Goal: Task Accomplishment & Management: Complete application form

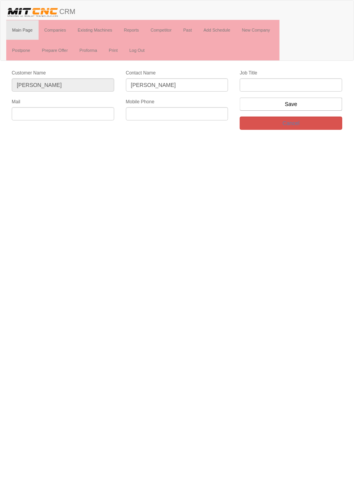
type input "Süleyman öztürk"
click at [301, 84] on input "text" at bounding box center [291, 84] width 102 height 13
type input "firma sahibi"
click at [177, 118] on input "text" at bounding box center [177, 113] width 102 height 13
click at [136, 111] on input "text" at bounding box center [177, 113] width 102 height 13
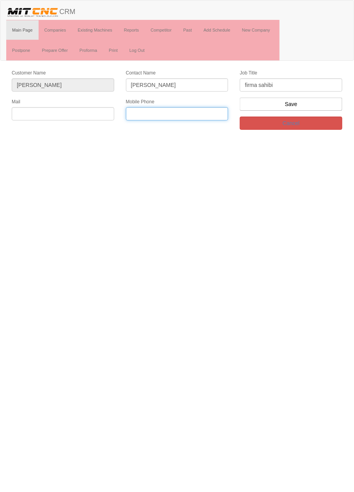
paste input "+90 553 408 51 70"
click at [170, 112] on input "+90 553 408 51 70" at bounding box center [177, 113] width 102 height 13
click at [138, 113] on input "+90 553 408 5170" at bounding box center [177, 113] width 102 height 13
click at [138, 115] on input "0 553 408 5170" at bounding box center [177, 113] width 102 height 13
type input "0553 408 5170"
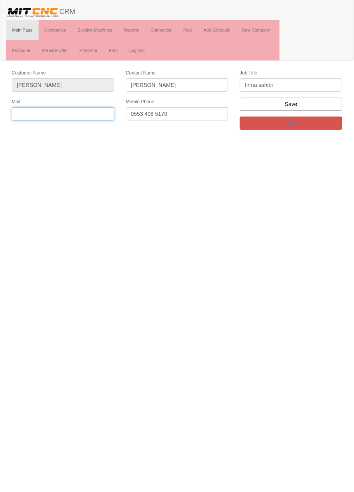
click at [98, 115] on input "text" at bounding box center [63, 113] width 102 height 13
paste input "ozkarsanhidrolik@hotmail.com"
type input "ozkarsanhidrolik@hotmail.com"
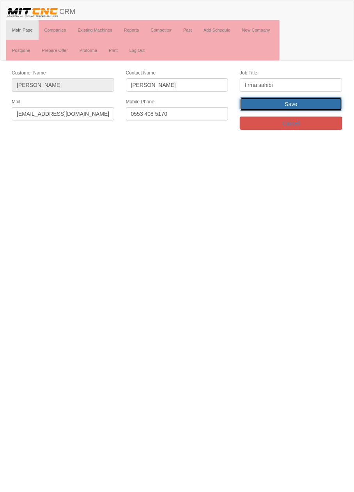
click at [329, 104] on input "Save" at bounding box center [291, 103] width 102 height 13
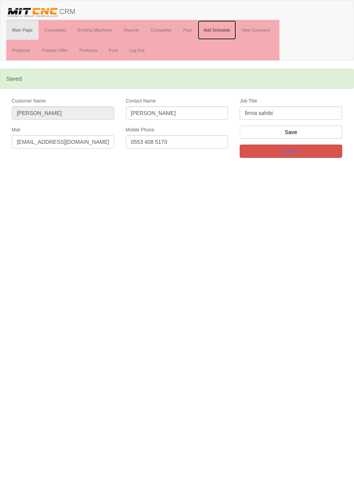
click at [223, 31] on link "Add Schedule" at bounding box center [216, 29] width 39 height 19
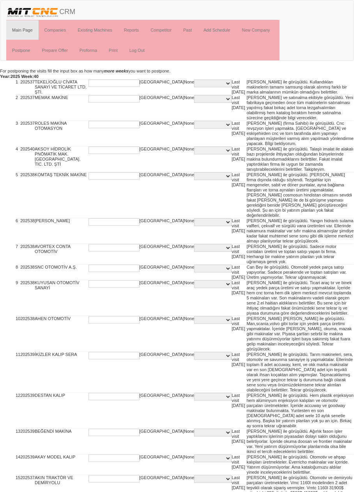
click at [194, 80] on select "C PI PIS PQR PQS Q QS SPARE PART SERVICE" at bounding box center [212, 83] width 37 height 8
click at [118, 83] on input "text" at bounding box center [113, 82] width 51 height 7
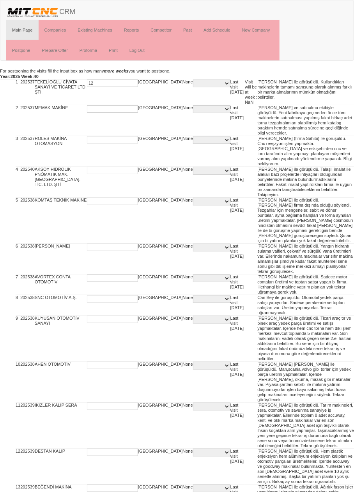
click at [109, 83] on input "12" at bounding box center [112, 82] width 51 height 7
click at [108, 83] on input "12" at bounding box center [112, 82] width 51 height 7
click at [109, 82] on input "12" at bounding box center [112, 82] width 51 height 7
click at [109, 84] on input "12" at bounding box center [112, 82] width 51 height 7
click at [102, 83] on input "12" at bounding box center [112, 82] width 51 height 7
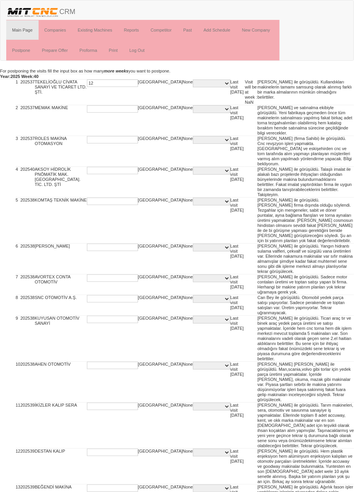
click at [107, 82] on input "12" at bounding box center [112, 82] width 51 height 7
click at [95, 83] on input "12" at bounding box center [112, 82] width 51 height 7
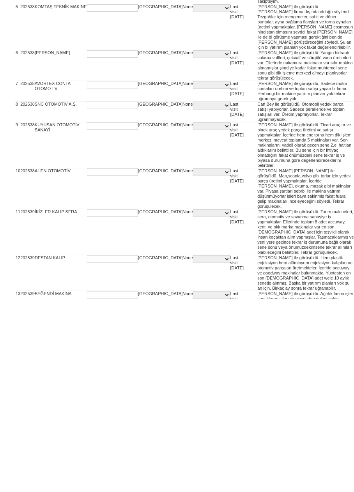
type input "12"
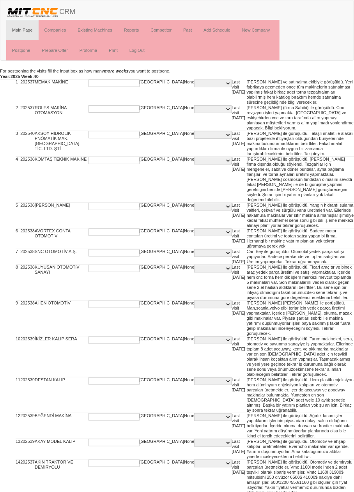
click at [114, 83] on input "text" at bounding box center [113, 82] width 51 height 7
paste input "12"
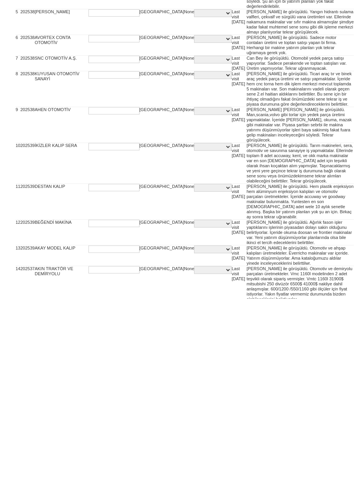
type input "12"
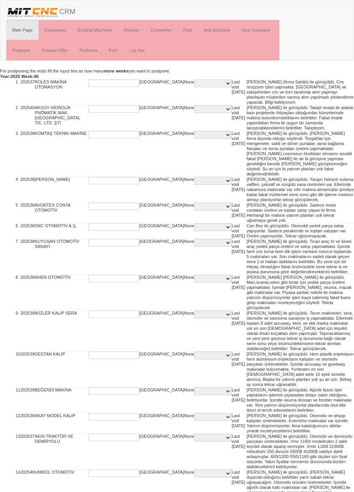
paste input "12"
type input "12"
paste input "12"
type input "12"
paste input "12"
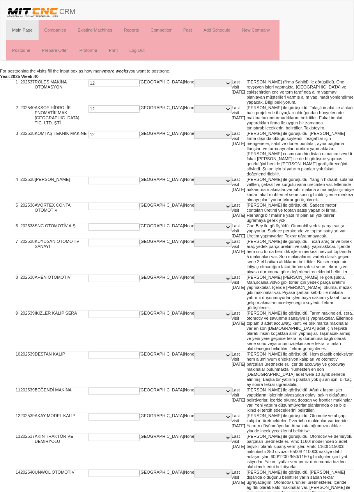
type input "12"
paste input "12"
type input "12"
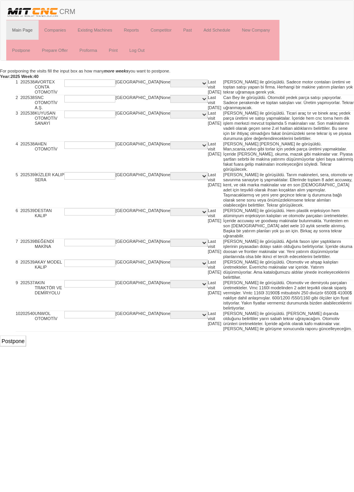
paste input "12"
type input "12"
paste input "12"
type input "12"
paste input "12"
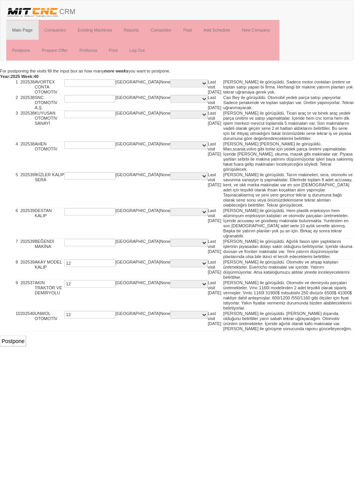
type input "12"
paste input "12"
type input "12"
paste input "12"
type input "12"
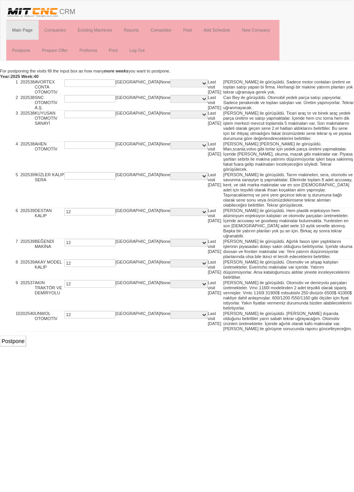
paste input "12"
type input "12"
paste input "12"
type input "12"
paste input "12"
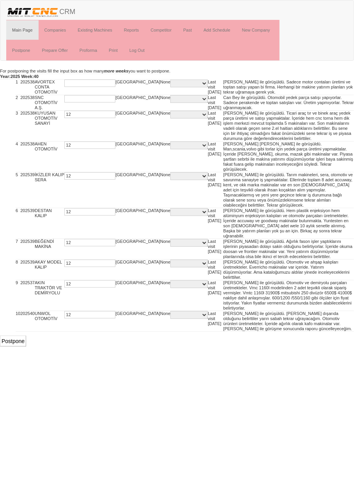
type input "12"
paste input "12"
type input "12"
paste input "12"
type input "12"
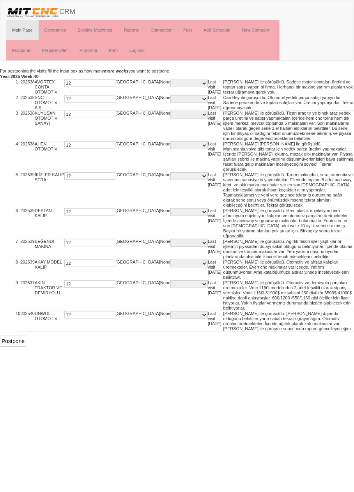
click at [14, 335] on input "Postpone" at bounding box center [13, 340] width 26 height 11
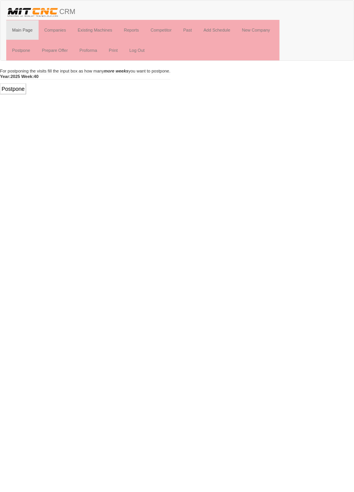
click at [19, 89] on input "Postpone" at bounding box center [13, 88] width 26 height 11
click at [214, 32] on link "Add Schedule" at bounding box center [216, 29] width 39 height 19
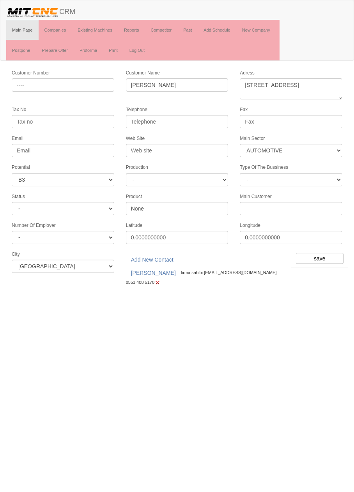
select select "370"
select select "6"
click at [322, 254] on input "save" at bounding box center [320, 258] width 48 height 11
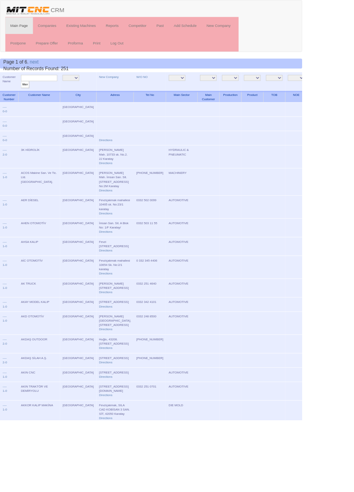
click at [57, 92] on input "text" at bounding box center [46, 91] width 42 height 7
type input "Fabra"
click at [25, 95] on input "filter" at bounding box center [30, 99] width 10 height 8
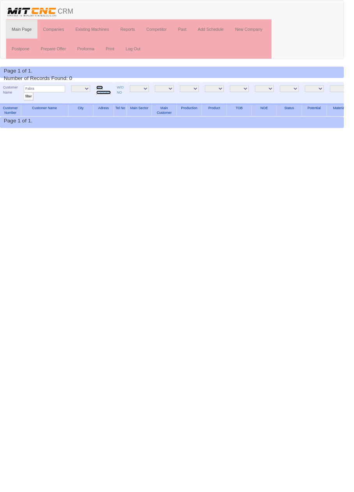
click at [102, 89] on link "New Company" at bounding box center [106, 92] width 15 height 9
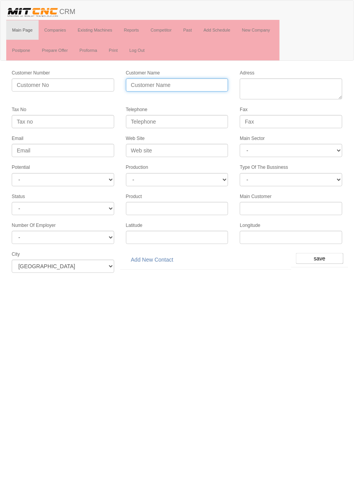
click at [174, 84] on input "Customer Name" at bounding box center [177, 84] width 102 height 13
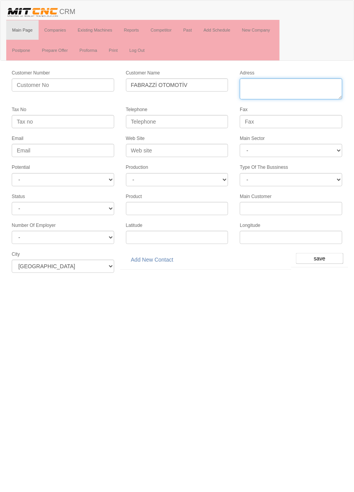
click at [307, 86] on textarea "Adress" at bounding box center [291, 88] width 102 height 21
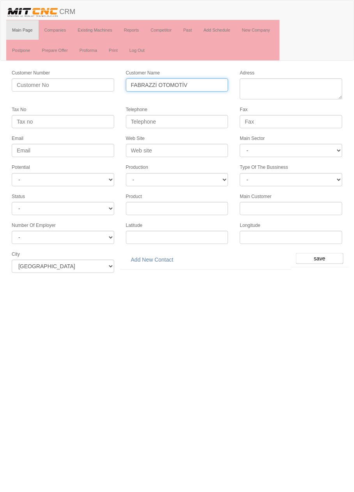
click at [151, 84] on input "FABRAZZİ OTOMOTİV" at bounding box center [177, 84] width 102 height 13
type input "FABRAZİ OTOMOTİV"
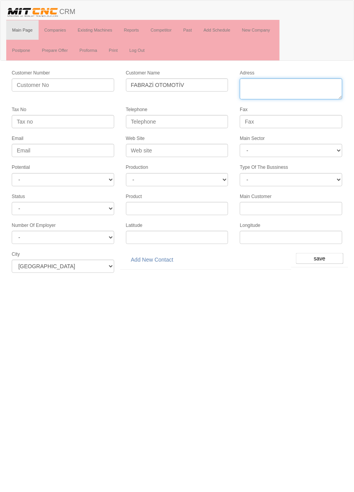
click at [310, 95] on textarea "Adress" at bounding box center [291, 88] width 102 height 21
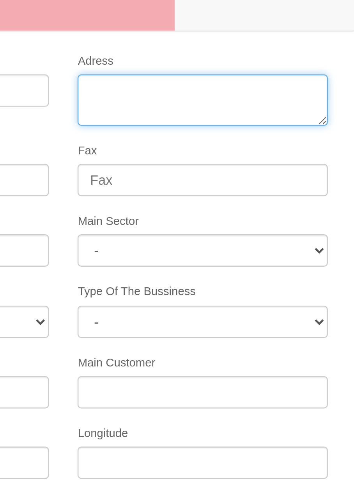
click at [286, 92] on textarea "Adress" at bounding box center [291, 88] width 102 height 21
click at [248, 81] on textarea "Adress" at bounding box center [291, 88] width 102 height 21
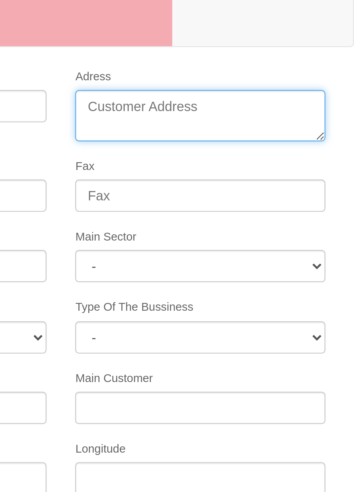
paste textarea "Fevzi Cakmak Mah. Aslım Cad. B Blok No: 77d Karatay,konya,turkey"
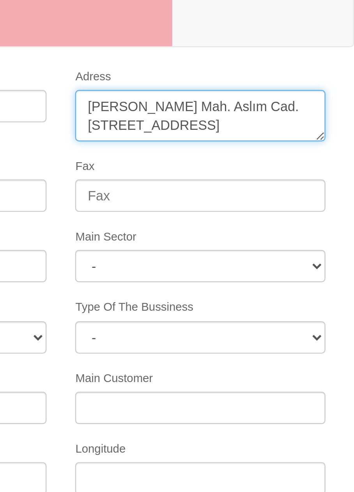
click at [261, 85] on textarea "Adress" at bounding box center [291, 88] width 102 height 21
click at [289, 85] on textarea "Adress" at bounding box center [291, 88] width 102 height 21
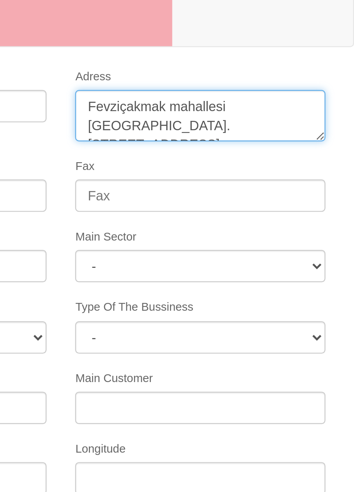
click at [306, 85] on textarea "Adress" at bounding box center [291, 88] width 102 height 21
click at [321, 84] on textarea "Adress" at bounding box center [291, 88] width 102 height 21
click at [326, 85] on textarea "Adress" at bounding box center [291, 88] width 102 height 21
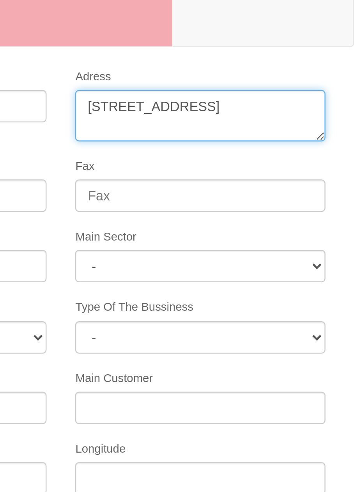
click at [335, 93] on textarea "Adress" at bounding box center [291, 88] width 102 height 21
click at [286, 93] on textarea "Adress" at bounding box center [291, 88] width 102 height 21
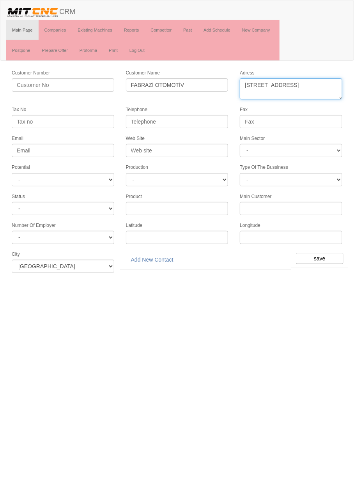
type textarea "Fevziçakmak mahallesi aslım caddesi B Blok No: 77d karatay"
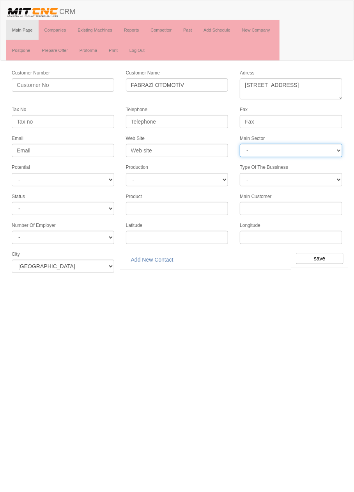
click at [301, 148] on select "- DIE MOLD MACHINERY DEFENCE ELECTRICAL COMPONENTS MEDICAL TOOL MANUFACTURING J…" at bounding box center [291, 150] width 102 height 13
select select "370"
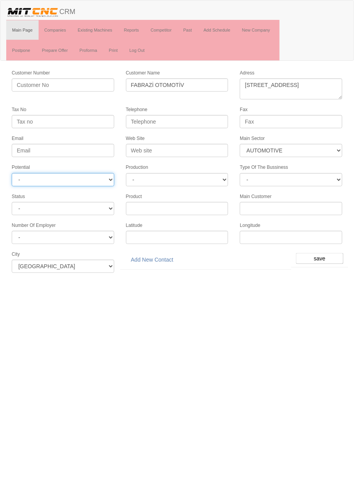
click at [19, 177] on select "- A1 A2 A3 B1 B2 B3 C1 C2 C3" at bounding box center [63, 179] width 102 height 13
select select "6"
click at [319, 255] on input "save" at bounding box center [320, 258] width 48 height 11
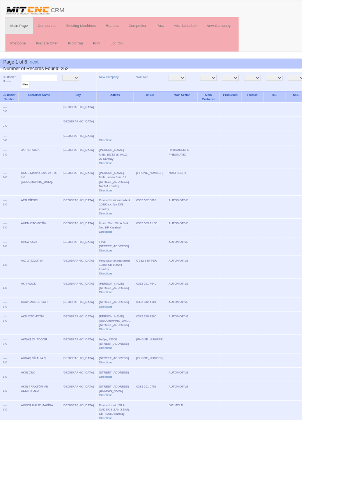
click at [58, 93] on input "text" at bounding box center [46, 91] width 42 height 7
type input "fabraz"
click at [25, 95] on input "filter" at bounding box center [30, 99] width 10 height 8
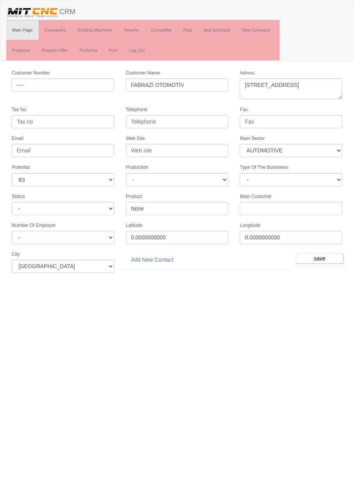
select select "370"
select select "6"
click at [150, 257] on link "Add New Contact" at bounding box center [152, 259] width 53 height 13
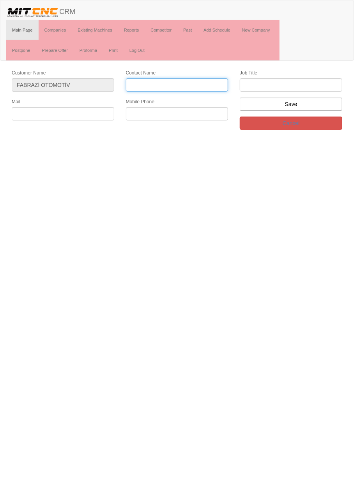
click at [189, 85] on input "Contact Name" at bounding box center [177, 84] width 102 height 13
type input "[PERSON_NAME]"
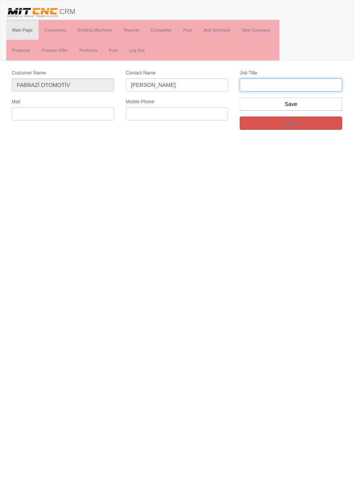
type input "G"
type input "Genel Müdür"
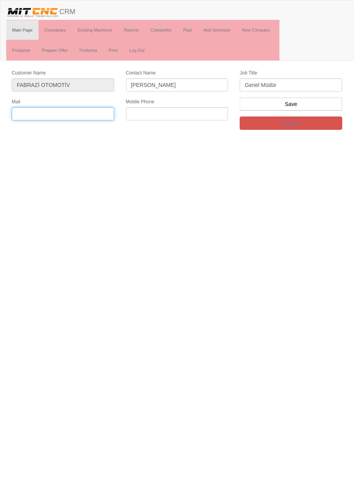
paste input "[EMAIL_ADDRESS][DOMAIN_NAME]"
type input "[EMAIL_ADDRESS][DOMAIN_NAME]"
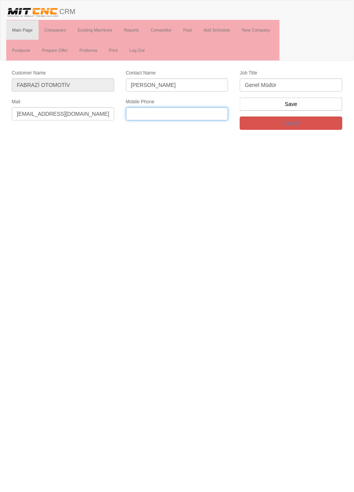
paste input "[PHONE_NUMBER]"
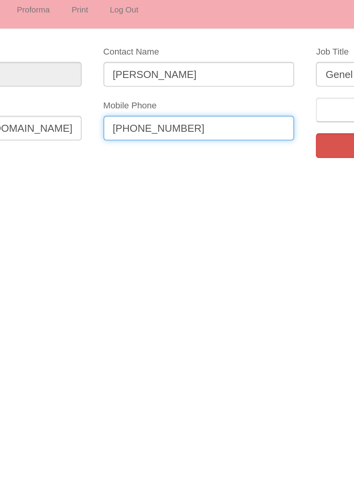
click at [158, 113] on input "[PHONE_NUMBER]" at bounding box center [177, 113] width 102 height 13
click at [149, 113] on input "[PHONE_NUMBER]" at bounding box center [177, 113] width 102 height 13
click at [137, 113] on input "[PHONE_NUMBER]" at bounding box center [177, 113] width 102 height 13
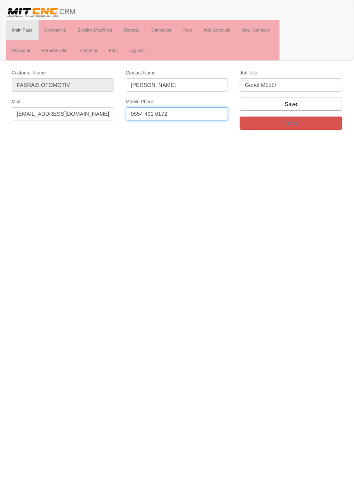
type input "0554 491 6172"
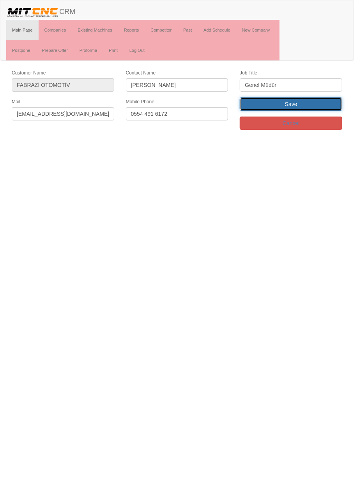
click at [320, 101] on input "Save" at bounding box center [291, 103] width 102 height 13
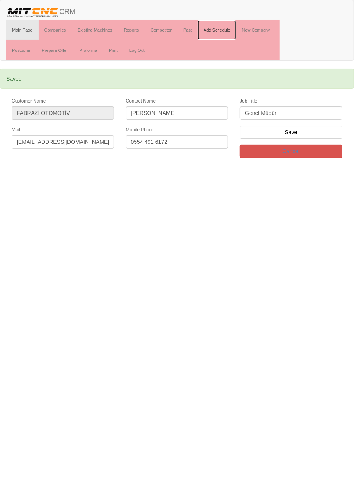
click at [224, 29] on link "Add Schedule" at bounding box center [216, 29] width 39 height 19
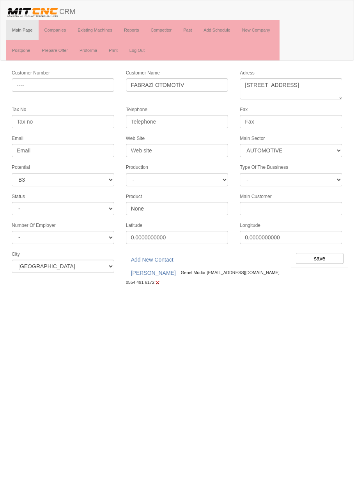
select select "370"
select select "6"
click at [321, 253] on input "save" at bounding box center [320, 258] width 48 height 11
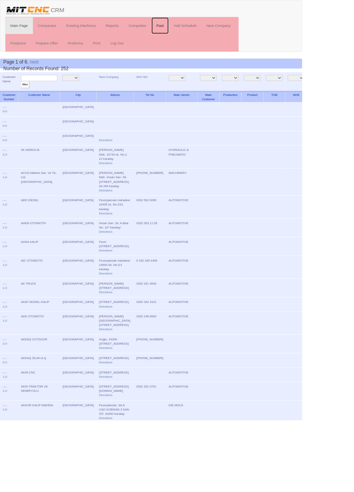
click at [189, 29] on link "Past" at bounding box center [187, 29] width 20 height 19
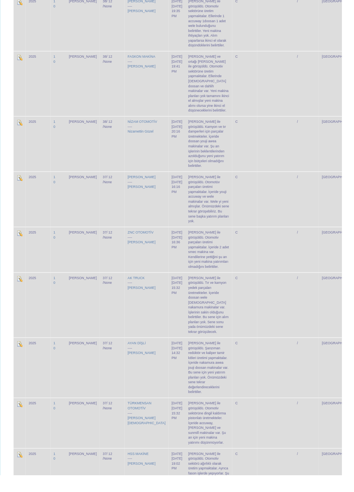
scroll to position [2097, 0]
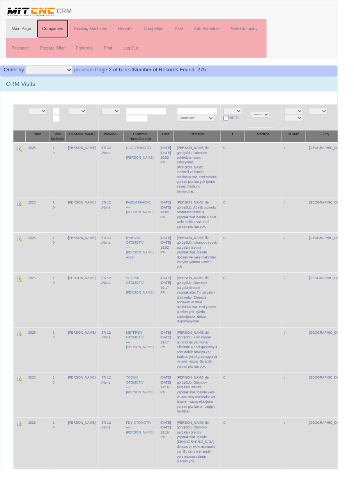
click at [58, 29] on link "Companies" at bounding box center [56, 29] width 34 height 19
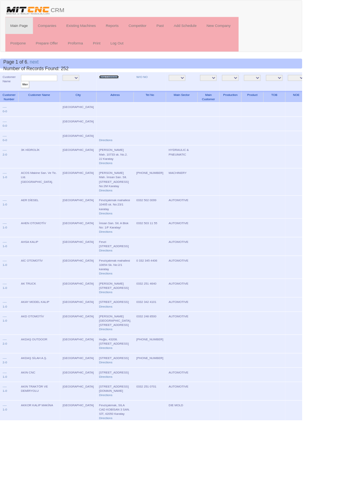
click at [116, 89] on link "New Company" at bounding box center [127, 90] width 23 height 4
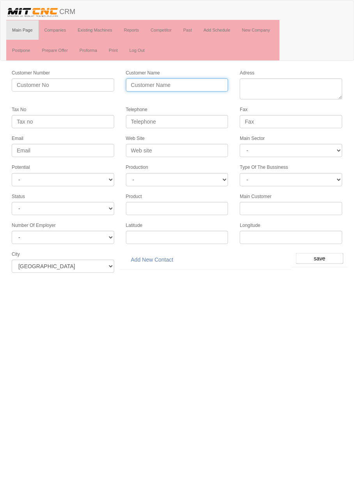
click at [166, 83] on input "Customer Name" at bounding box center [177, 84] width 102 height 13
type input "m"
type input "[PERSON_NAME]"
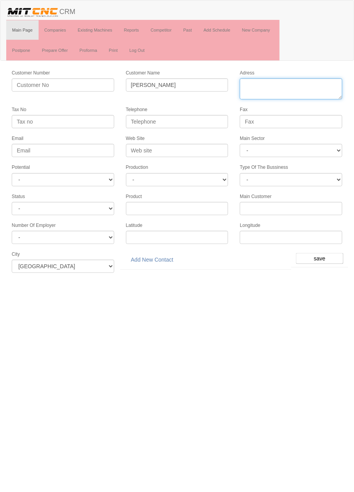
click at [314, 87] on textarea "Adress" at bounding box center [291, 88] width 102 height 21
paste textarea "[GEOGRAPHIC_DATA], Karatay, Fevziçakmak Mah., 10646. Sok."
click at [247, 85] on textarea "Adress" at bounding box center [291, 88] width 102 height 21
click at [300, 95] on textarea "Adress" at bounding box center [291, 88] width 102 height 21
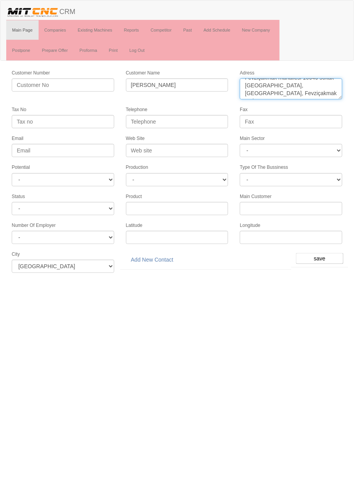
scroll to position [0, 0]
click at [334, 83] on textarea "Adress" at bounding box center [291, 88] width 102 height 21
type textarea "Fevziçakmak mahallesi 10646 sokak no55 karatay"
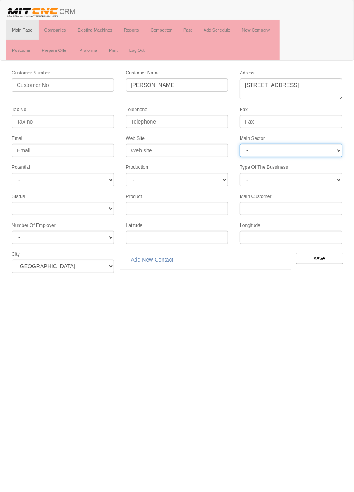
click at [296, 150] on select "- DIE MOLD MACHINERY DEFENCE ELECTRICAL COMPONENTS MEDICAL TOOL MANUFACTURING J…" at bounding box center [291, 150] width 102 height 13
select select "370"
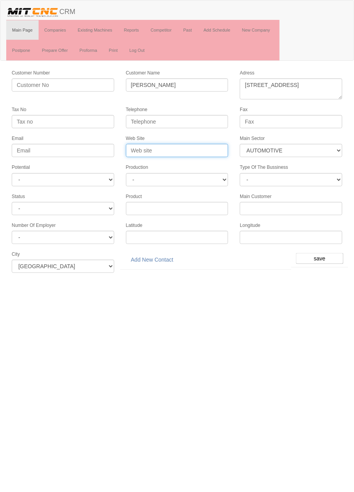
click at [184, 153] on input "Web Site" at bounding box center [177, 150] width 102 height 13
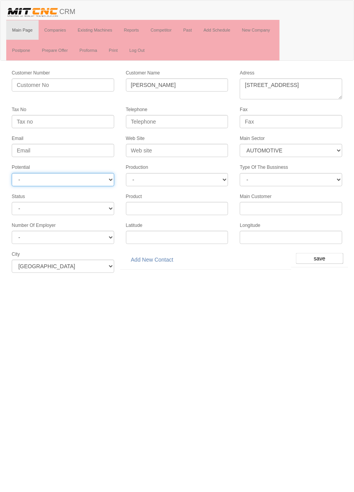
click at [92, 182] on select "- A1 A2 A3 B1 B2 B3 C1 C2 C3" at bounding box center [63, 179] width 102 height 13
select select "9"
click at [318, 253] on input "save" at bounding box center [320, 258] width 48 height 11
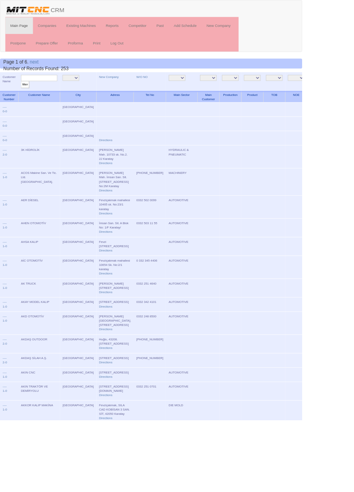
click at [60, 91] on input "text" at bounding box center [46, 91] width 42 height 7
type input "Metin"
click at [25, 95] on input "filter" at bounding box center [30, 99] width 10 height 8
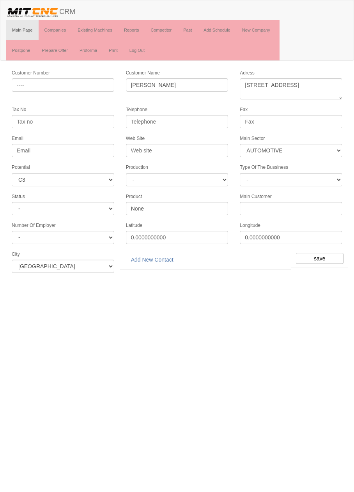
select select "370"
select select "9"
click at [147, 253] on link "Add New Contact" at bounding box center [152, 259] width 53 height 13
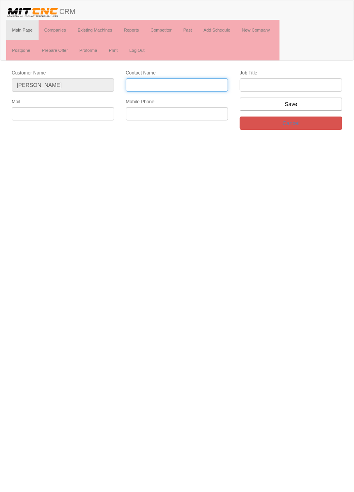
click at [197, 84] on input "Contact Name" at bounding box center [177, 84] width 102 height 13
type input "[PERSON_NAME]"
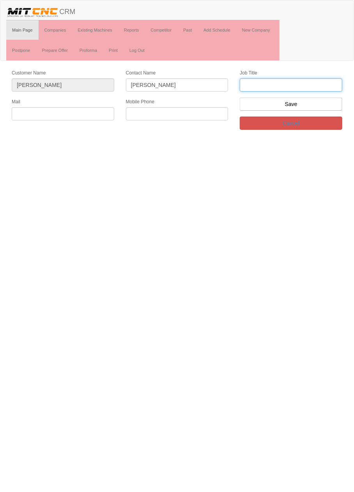
click at [317, 81] on input "text" at bounding box center [291, 84] width 102 height 13
type input "Firma ortağı"
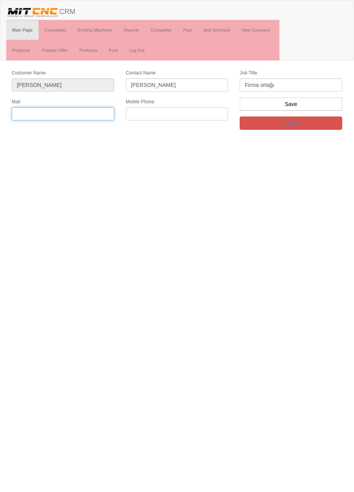
click at [100, 113] on input "text" at bounding box center [63, 113] width 102 height 13
click at [89, 111] on input "text" at bounding box center [63, 113] width 102 height 13
type input "M"
type input "metinfreze@gmail.com"
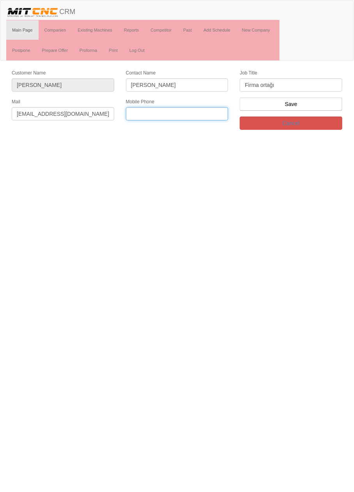
click at [207, 113] on input "text" at bounding box center [177, 113] width 102 height 13
paste input "+90 543 711 07 42"
click at [169, 115] on input "+90 543 711 07 42" at bounding box center [177, 113] width 102 height 13
click at [144, 114] on input "+90 543 711 0742" at bounding box center [177, 113] width 102 height 13
type input "0543 711 0742"
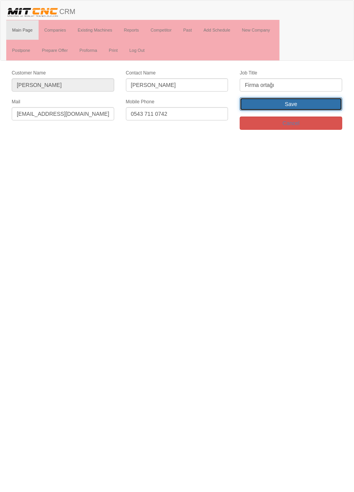
click at [307, 104] on input "Save" at bounding box center [291, 103] width 102 height 13
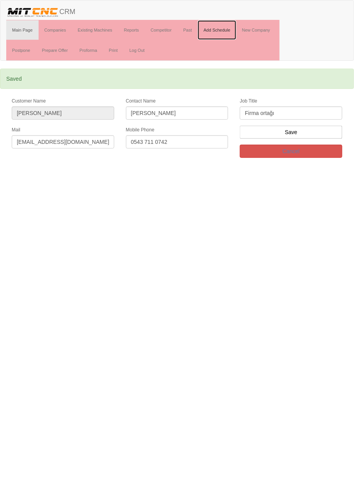
click at [216, 30] on link "Add Schedule" at bounding box center [216, 29] width 39 height 19
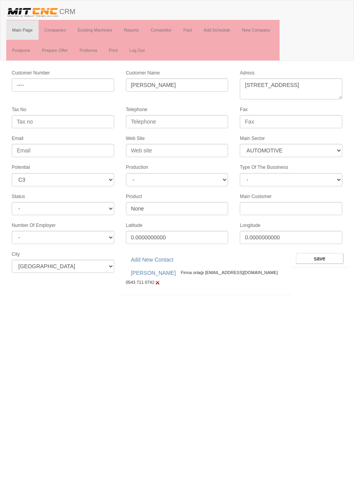
select select "370"
select select "9"
click at [336, 257] on input "save" at bounding box center [320, 258] width 48 height 11
